Goal: Navigation & Orientation: Find specific page/section

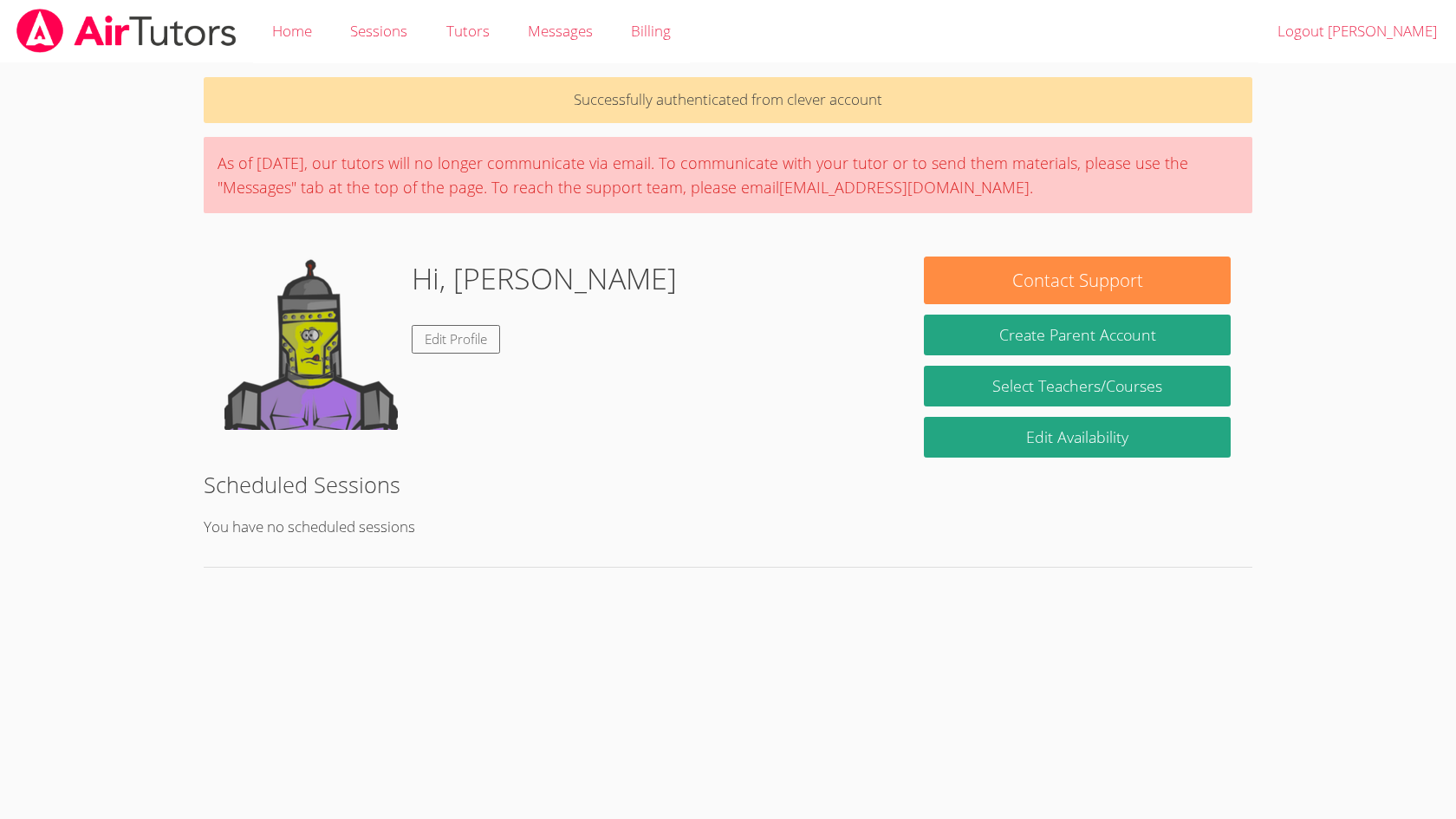
click at [612, 363] on div "Hi, [PERSON_NAME] Edit Profile" at bounding box center [553, 343] width 657 height 173
click at [360, 462] on div "Successfully authenticated from clever account As of [DATE], our tutors will no…" at bounding box center [728, 328] width 1092 height 530
click at [760, 295] on div "Hi, [PERSON_NAME] Edit Profile" at bounding box center [553, 343] width 657 height 173
click at [480, 127] on div "Successfully authenticated from clever account As of [DATE], our tutors will no…" at bounding box center [728, 328] width 1092 height 530
click at [169, 34] on img at bounding box center [126, 30] width 224 height 44
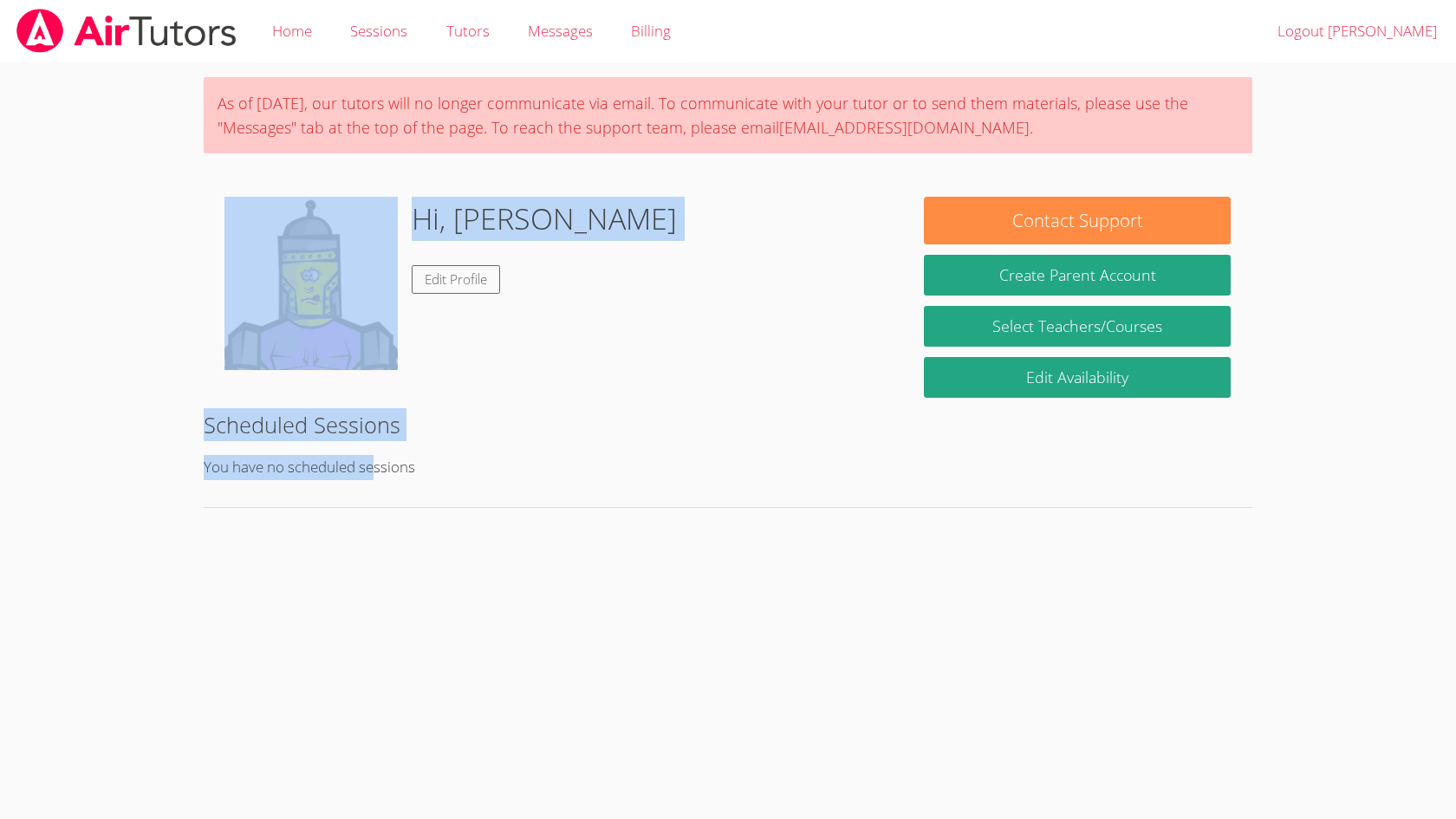
drag, startPoint x: 374, startPoint y: 468, endPoint x: 345, endPoint y: 353, distance: 118.6
click at [345, 353] on div "As of [DATE], our tutors will no longer communicate via email. To communicate w…" at bounding box center [728, 298] width 1092 height 470
click at [346, 352] on img at bounding box center [311, 284] width 173 height 173
click at [364, 308] on img at bounding box center [311, 284] width 173 height 173
click at [564, 44] on link "Messages" at bounding box center [560, 31] width 103 height 63
